Goal: Information Seeking & Learning: Learn about a topic

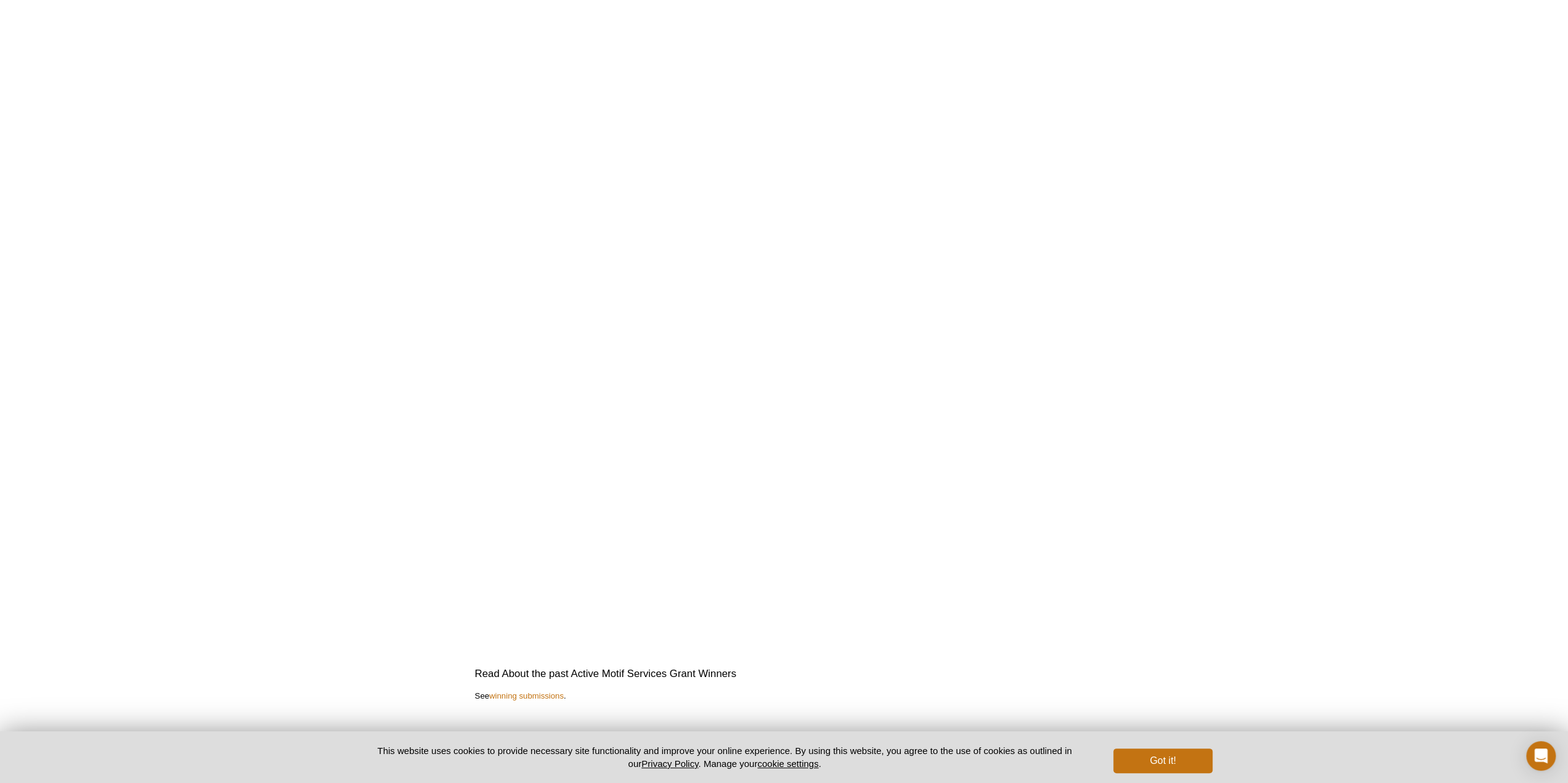
scroll to position [2152, 0]
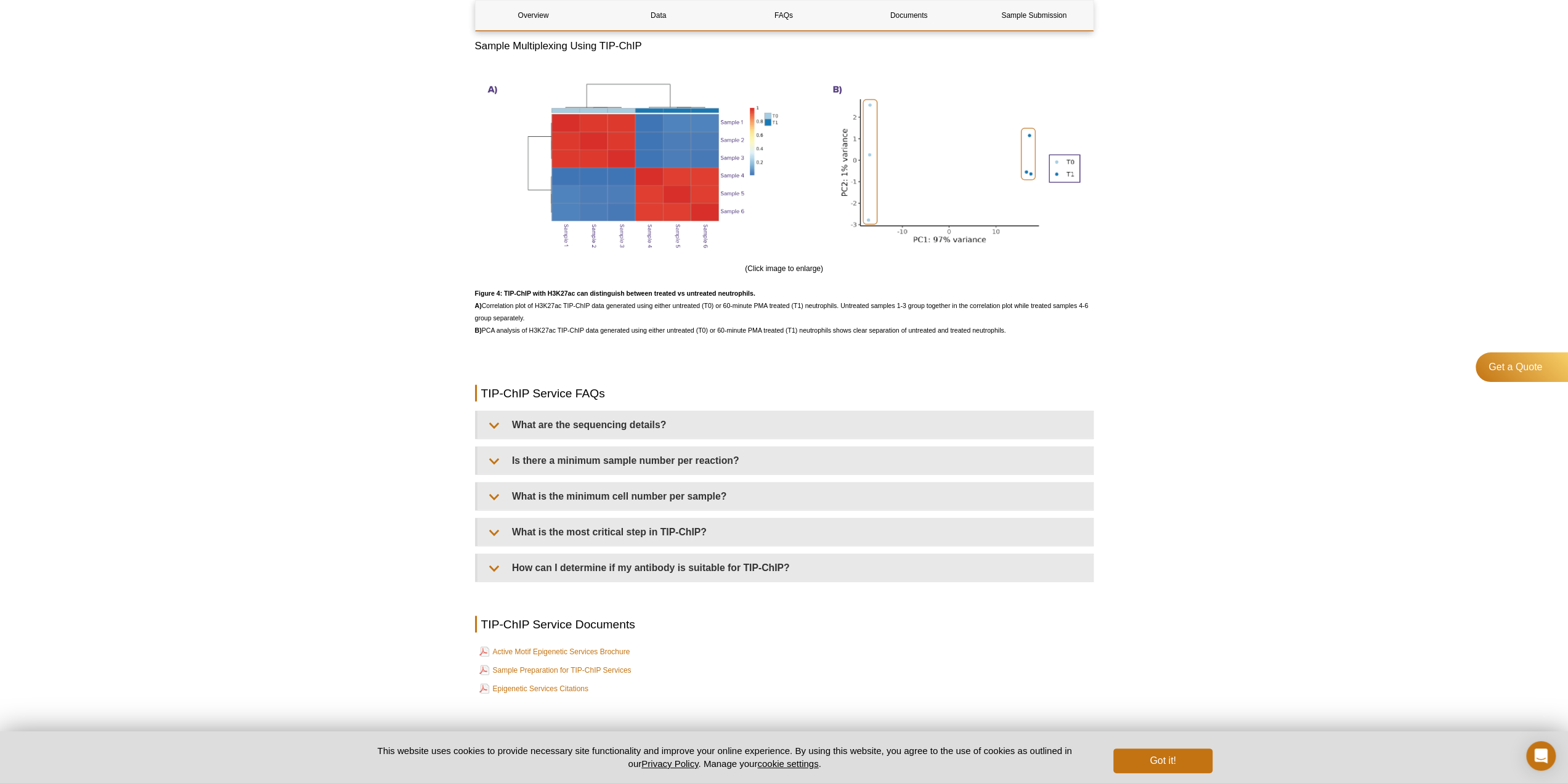
scroll to position [2630, 0]
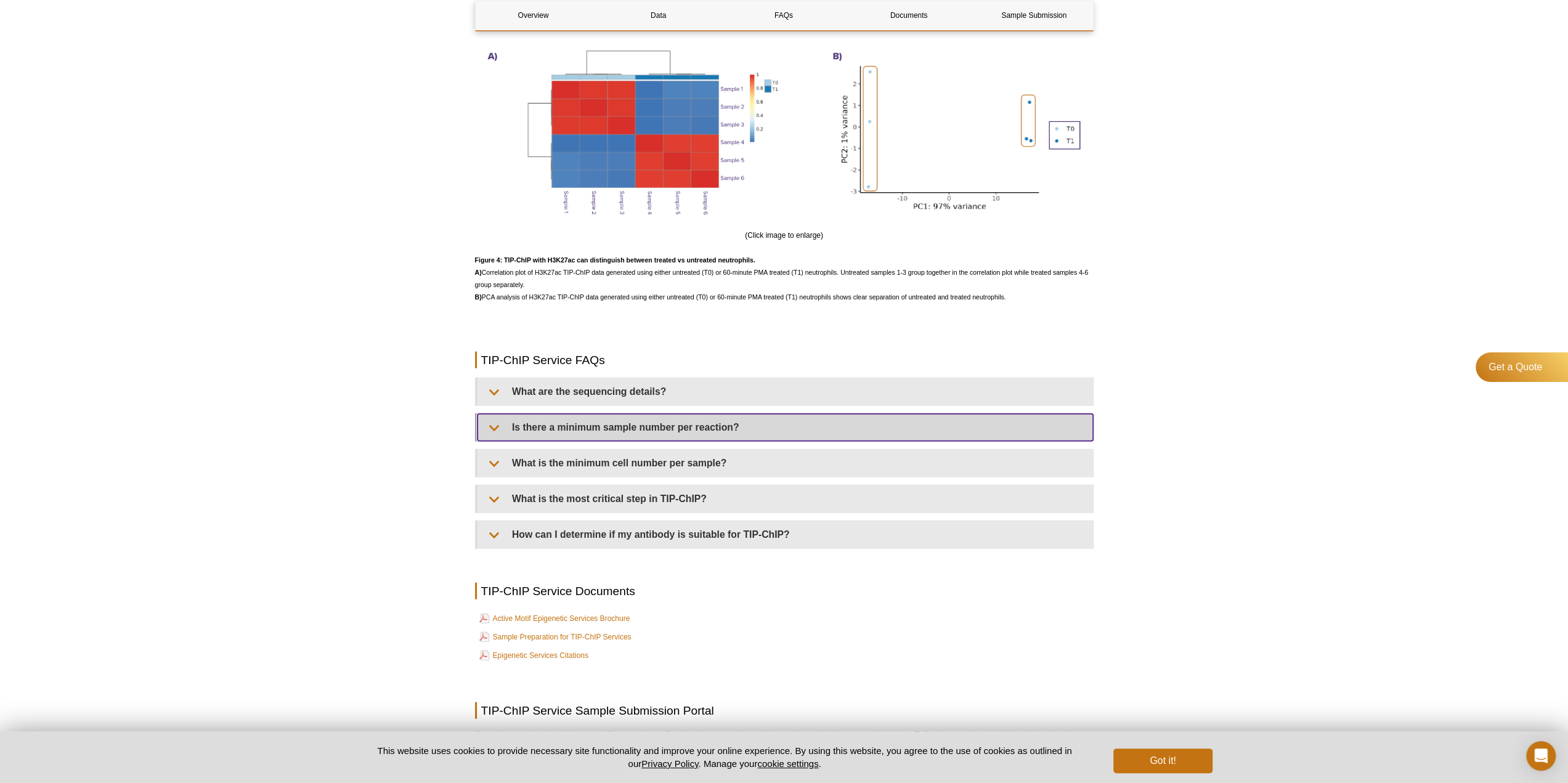
click at [609, 427] on summary "Is there a minimum sample number per reaction?" at bounding box center [785, 427] width 616 height 27
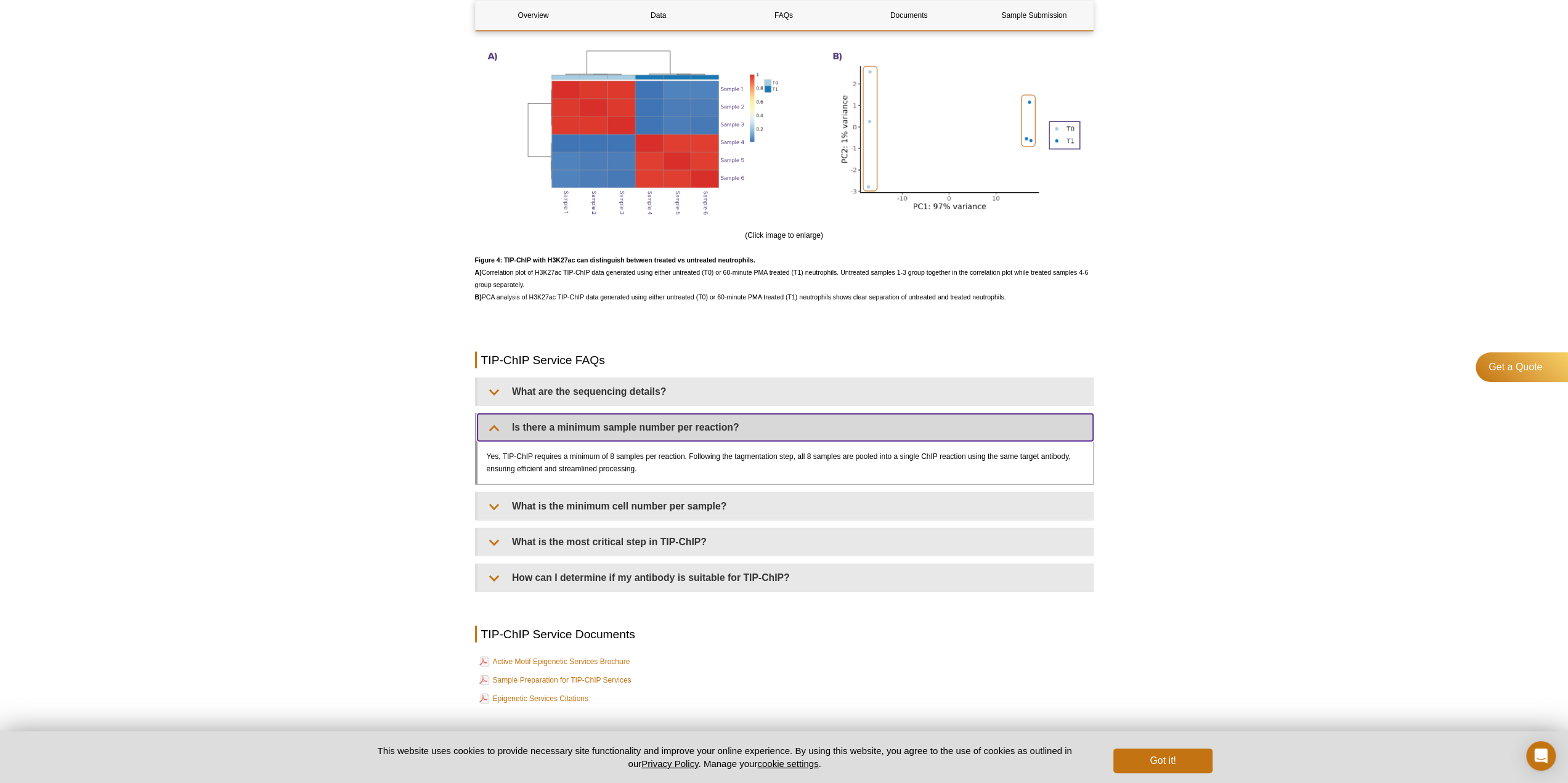
click at [610, 425] on details "Is there a minimum sample number per reaction? Yes, TIP-ChIP requires a minimum…" at bounding box center [784, 449] width 618 height 71
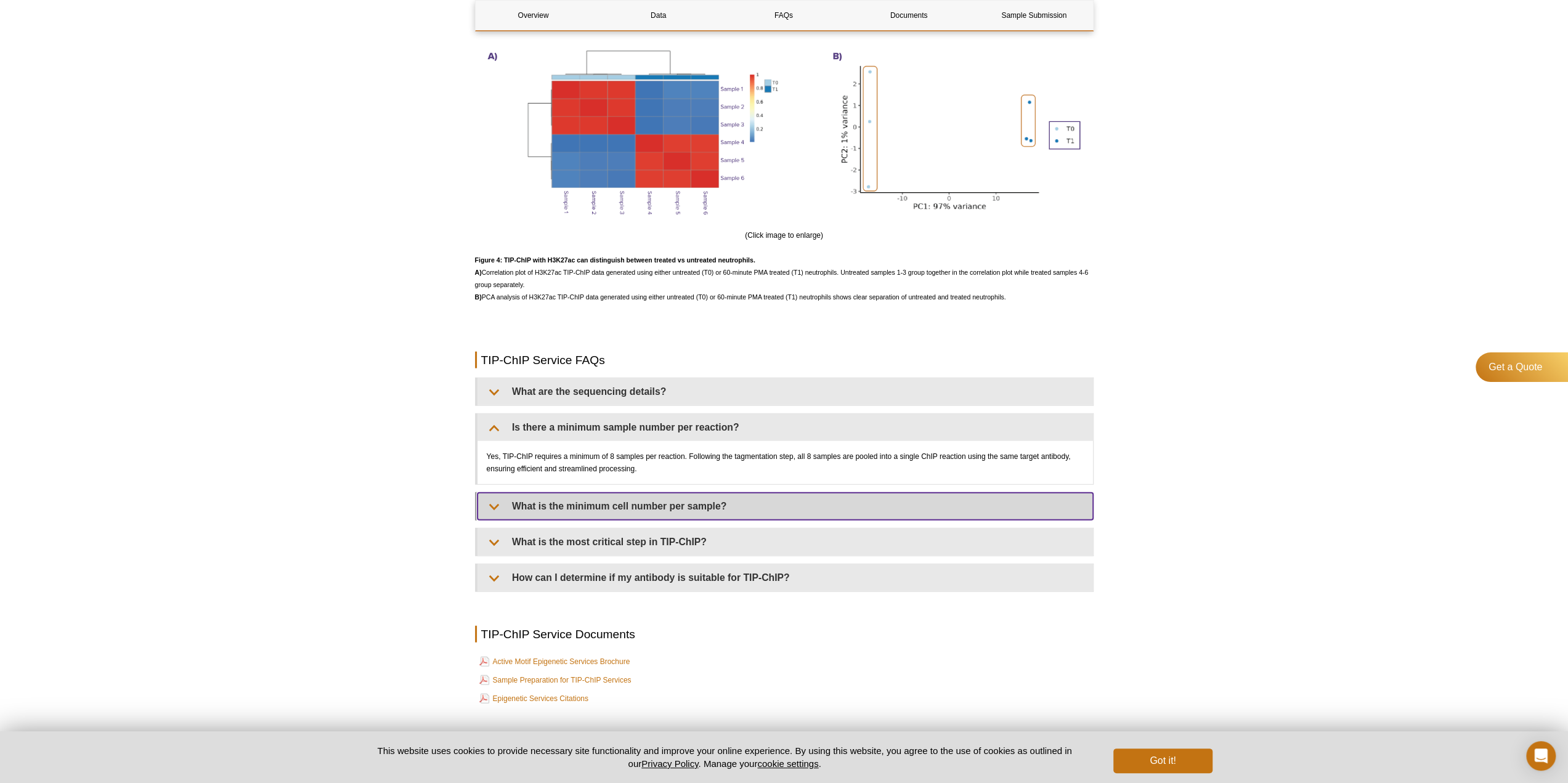
click at [642, 520] on summary "What is the minimum cell number per sample?" at bounding box center [785, 506] width 616 height 27
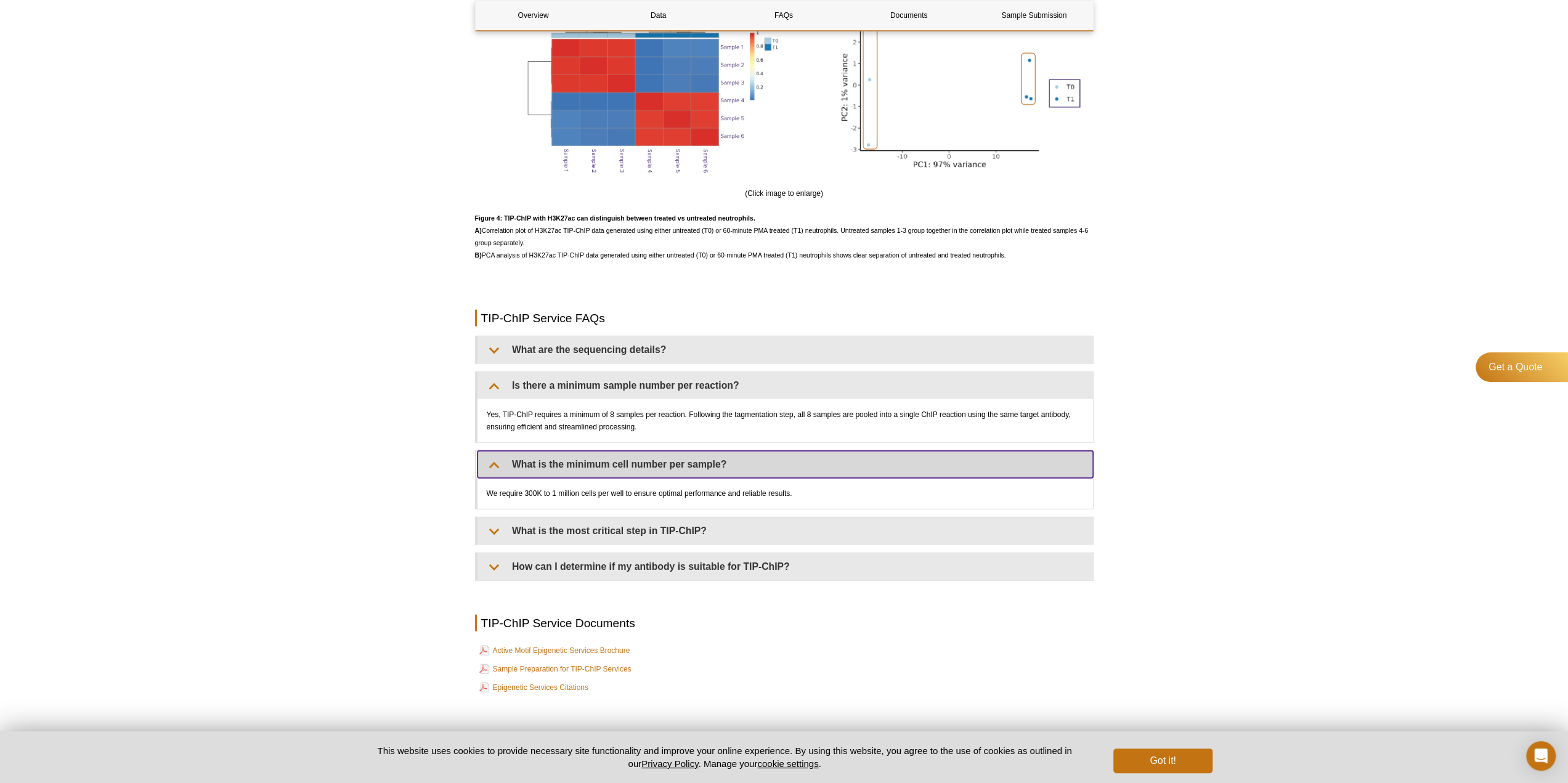
scroll to position [2692, 0]
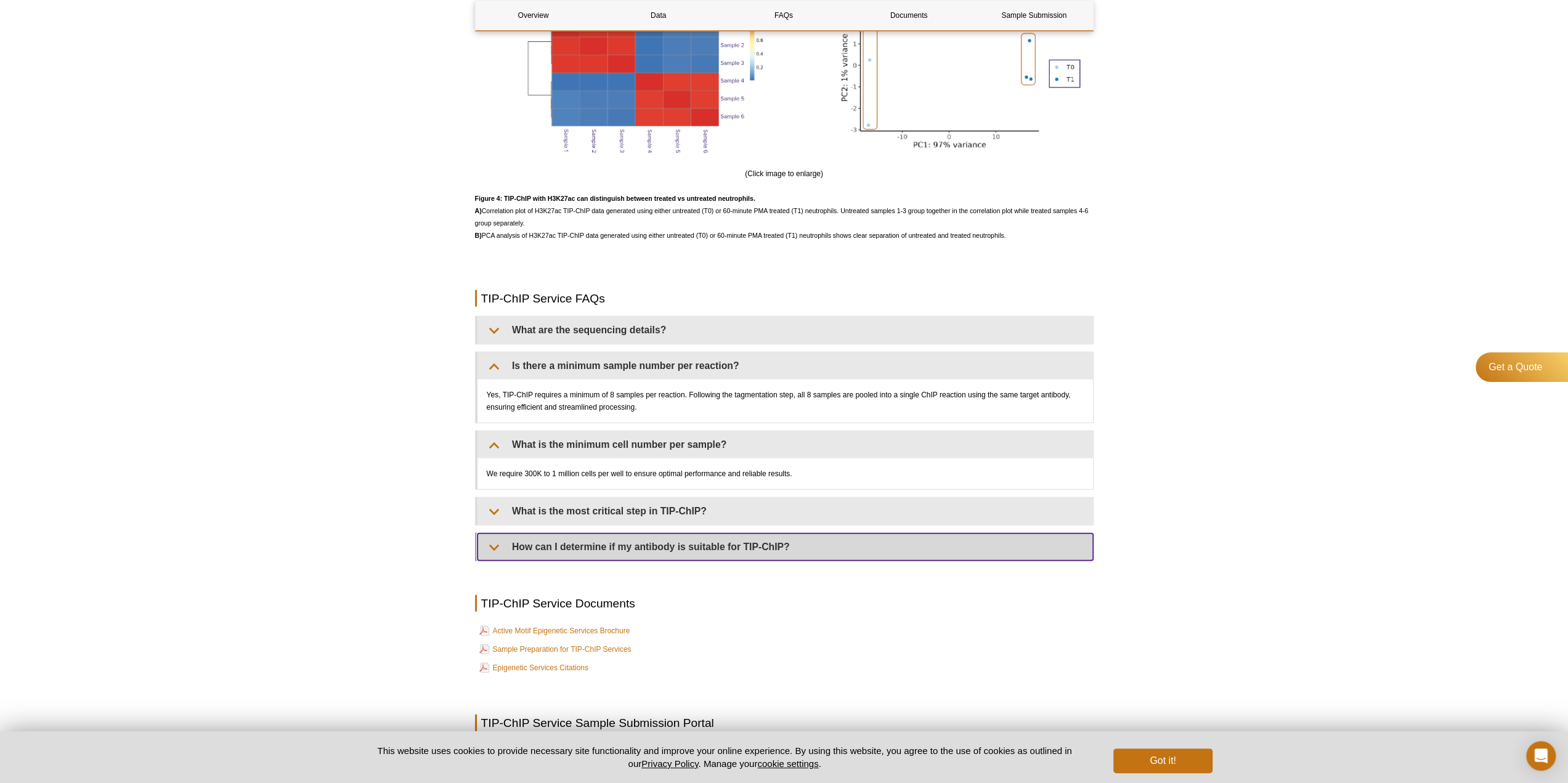
click at [681, 561] on summary "How can I determine if my antibody is suitable for TIP-ChIP?" at bounding box center [785, 547] width 616 height 27
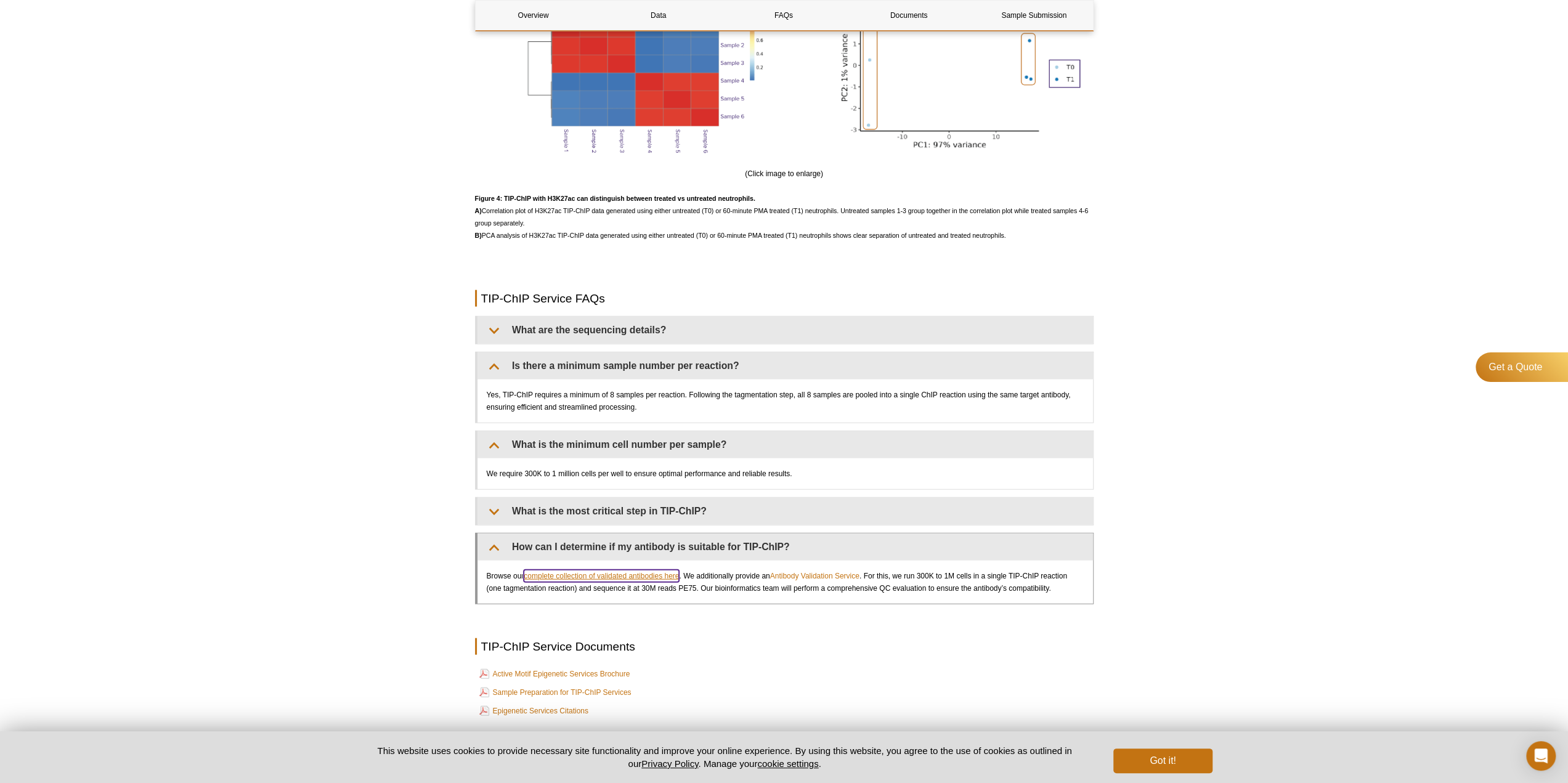
click at [658, 582] on link "complete collection of validated antibodies here" at bounding box center [602, 575] width 155 height 12
click at [616, 582] on link "complete collection of validated antibodies here" at bounding box center [602, 575] width 155 height 12
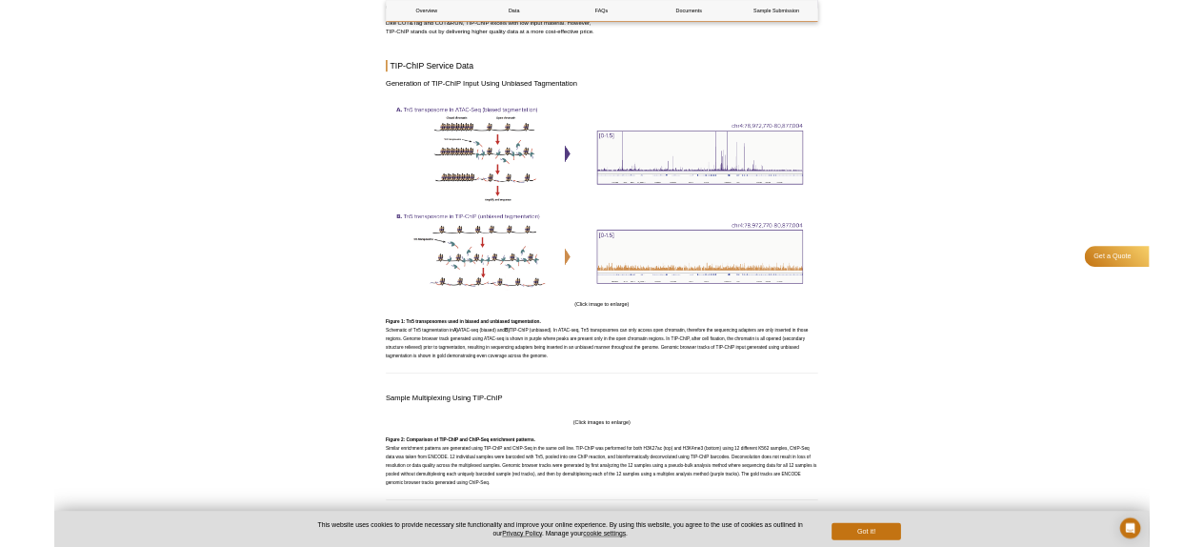
scroll to position [2000, 0]
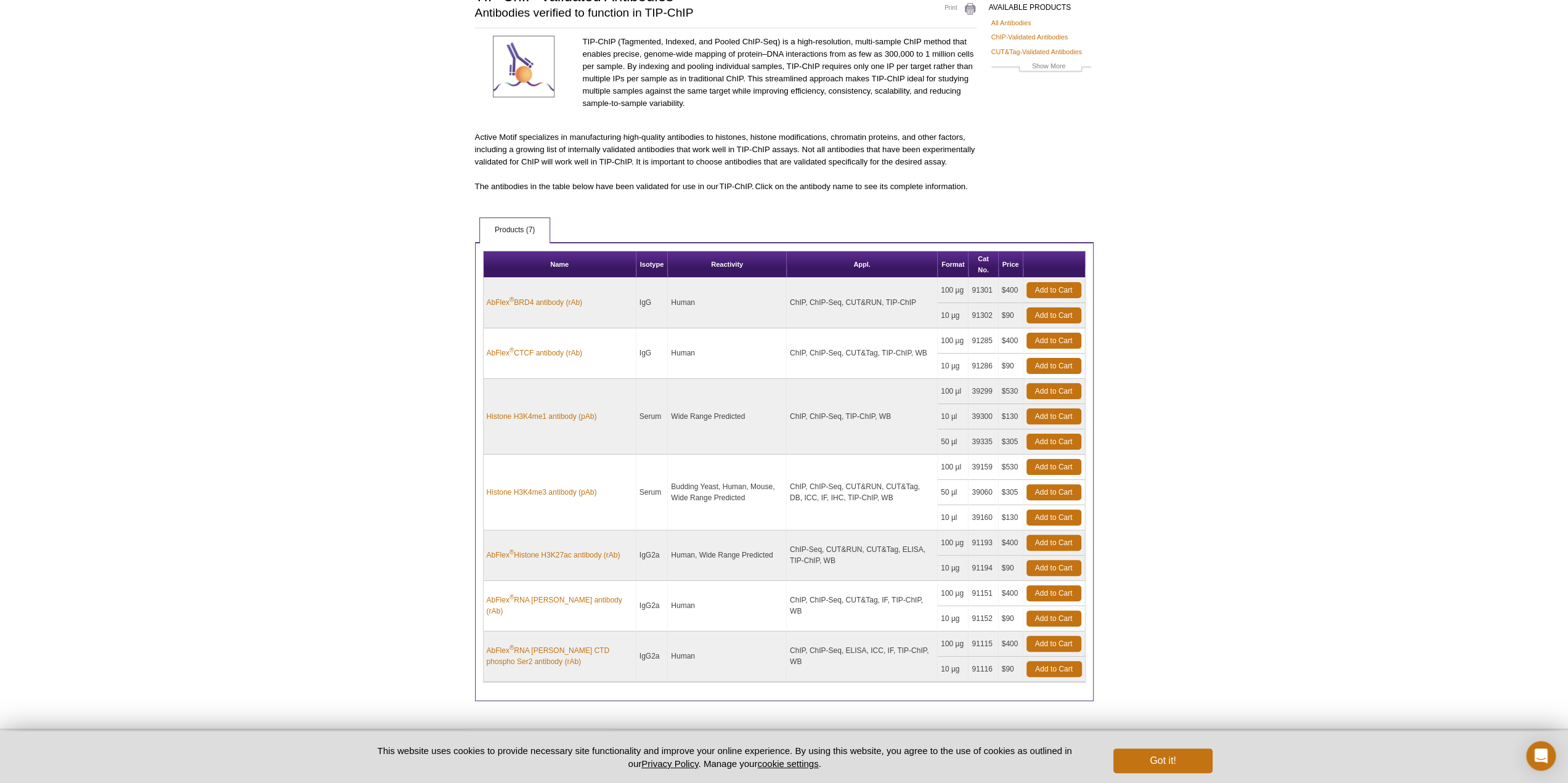
scroll to position [158, 0]
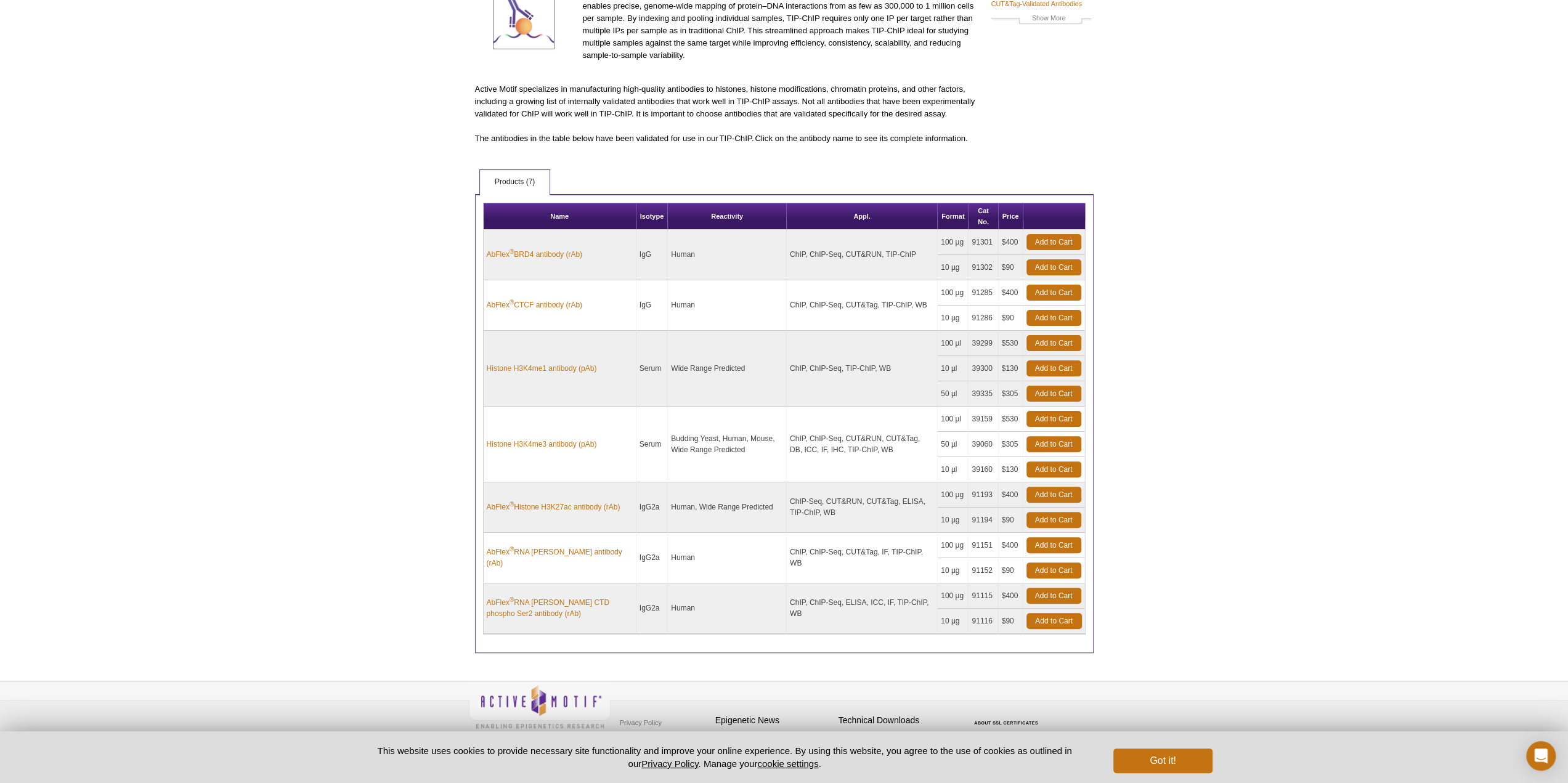
drag, startPoint x: 513, startPoint y: 447, endPoint x: 539, endPoint y: 453, distance: 26.7
click at [534, 451] on td "Histone H3K4me3 antibody (pAb)" at bounding box center [560, 444] width 153 height 76
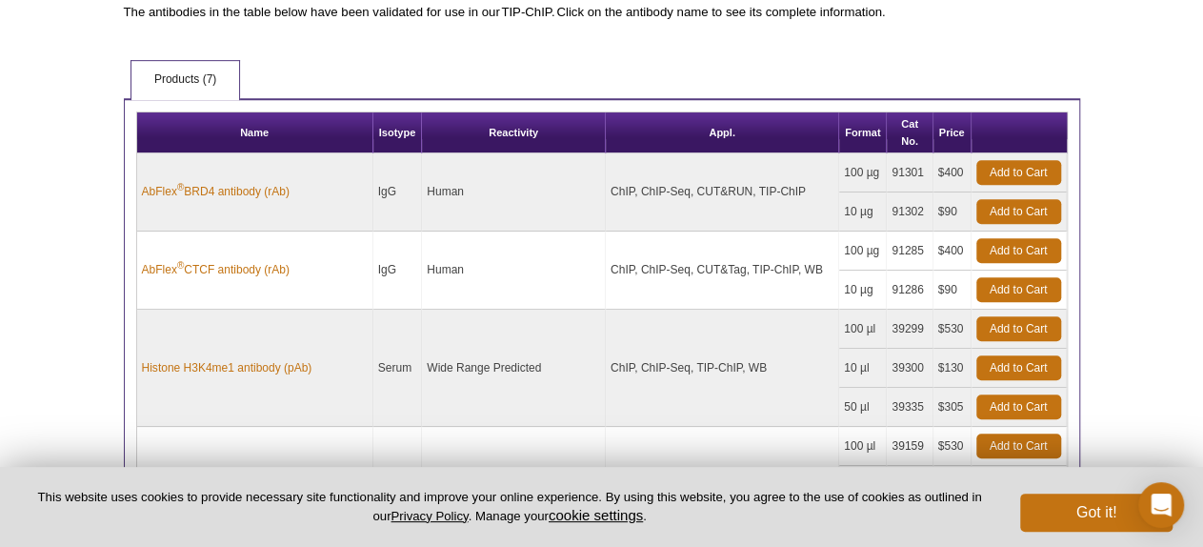
scroll to position [528, 0]
